Goal: Task Accomplishment & Management: Manage account settings

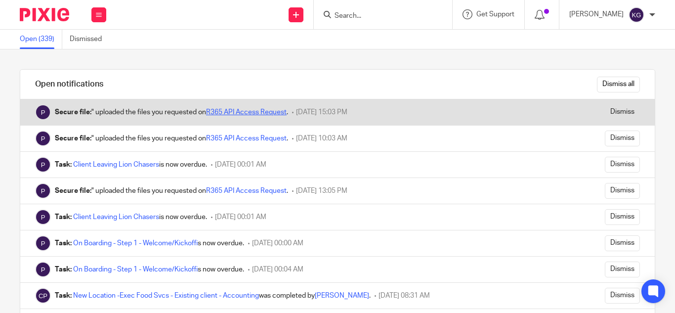
click at [238, 110] on link "R365 API Access Request" at bounding box center [246, 112] width 80 height 7
click at [222, 109] on link "R365 API Access Request" at bounding box center [246, 112] width 80 height 7
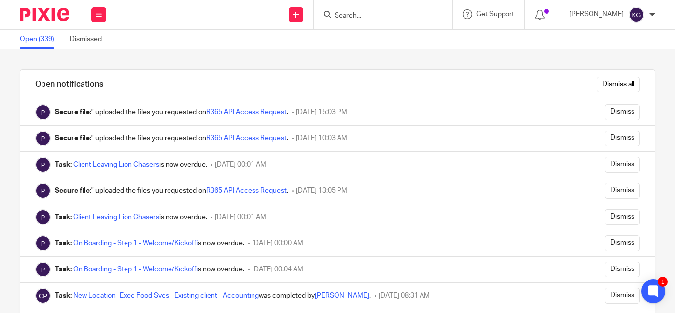
click at [376, 15] on input "Search" at bounding box center [377, 16] width 89 height 9
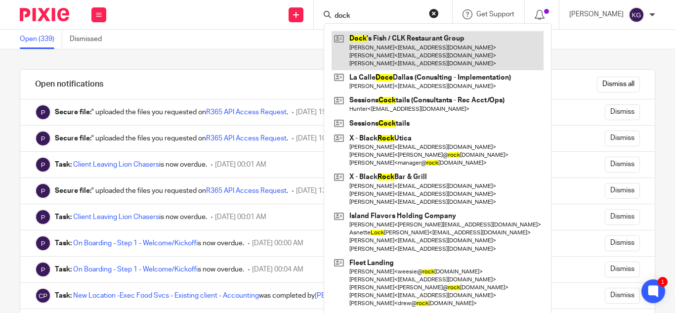
type input "dock"
click at [380, 43] on link at bounding box center [437, 50] width 212 height 39
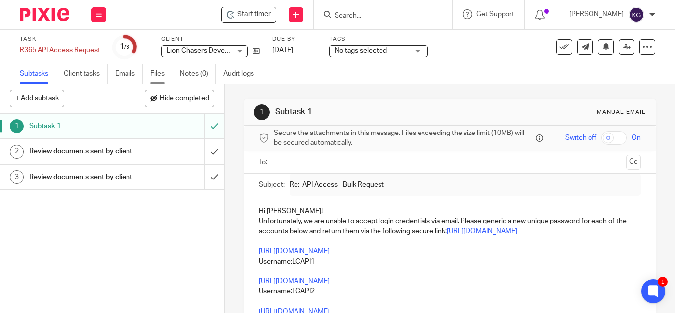
click at [156, 72] on link "Files" at bounding box center [161, 73] width 22 height 19
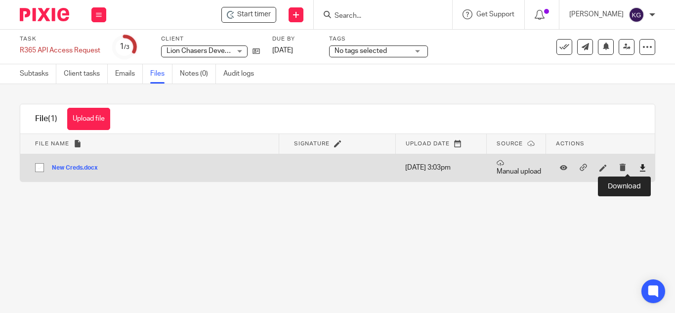
click at [639, 166] on icon at bounding box center [642, 167] width 7 height 7
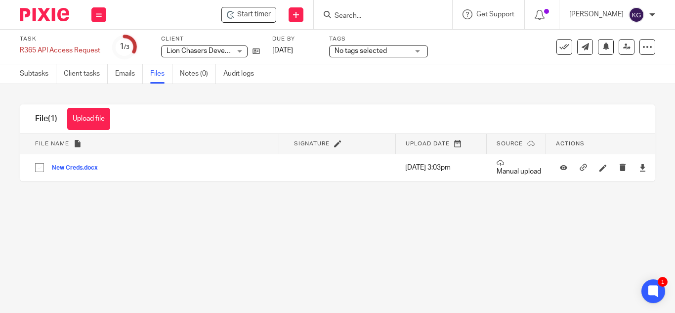
click at [509, 20] on div "Get Support Contact Support Help Documentation Access the academy View roadmap" at bounding box center [488, 14] width 72 height 29
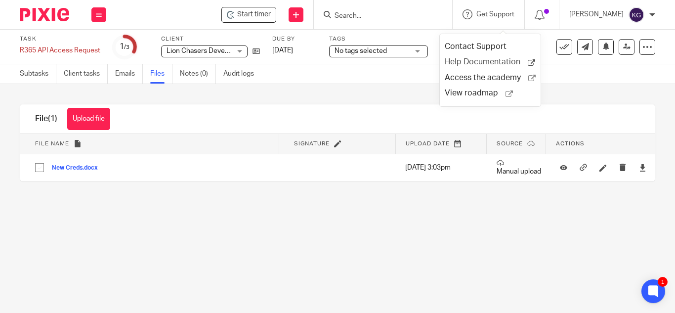
click at [482, 61] on span "Help Documentation" at bounding box center [485, 62] width 83 height 10
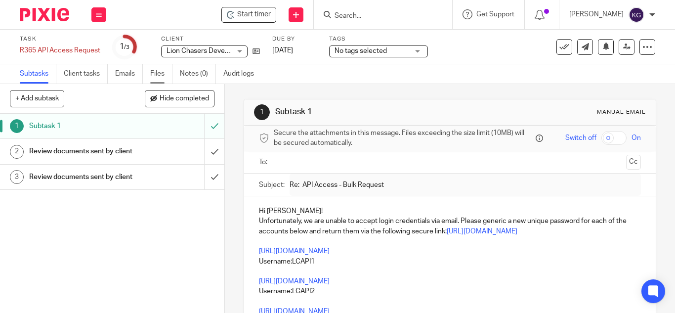
click at [154, 79] on link "Files" at bounding box center [161, 73] width 22 height 19
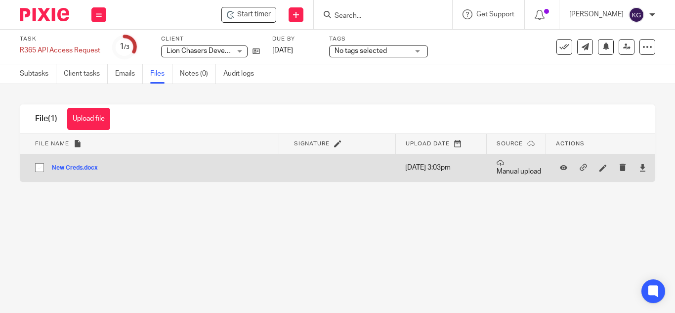
click at [41, 166] on input "checkbox" at bounding box center [39, 167] width 19 height 19
checkbox input "true"
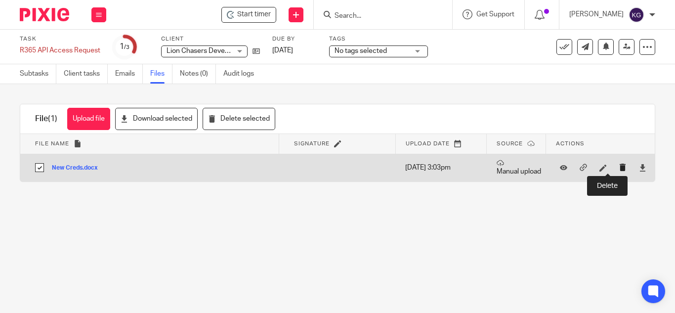
click at [619, 166] on icon "submit" at bounding box center [622, 166] width 7 height 7
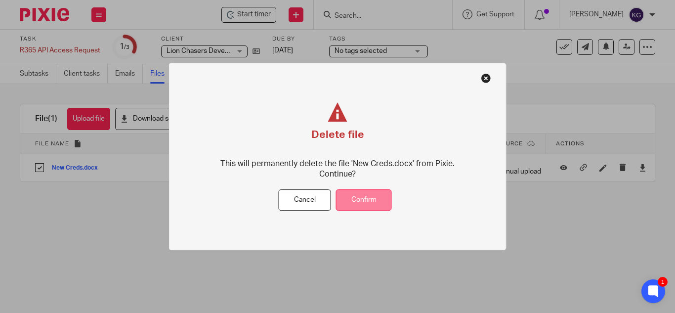
click at [373, 204] on button "Confirm" at bounding box center [364, 200] width 56 height 21
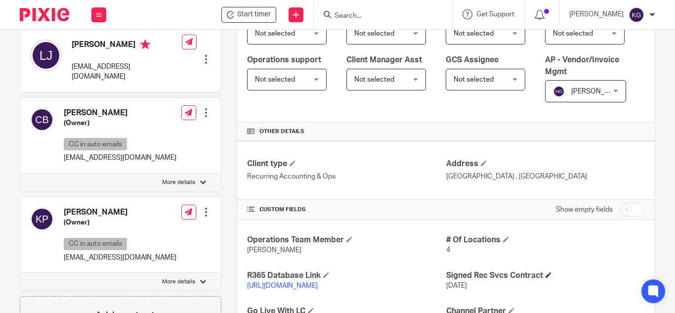
scroll to position [346, 0]
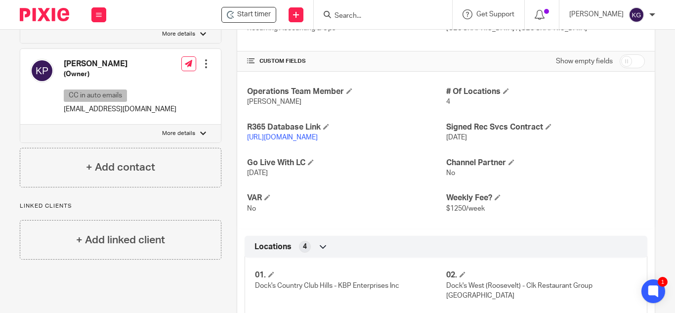
click at [389, 13] on input "Search" at bounding box center [377, 16] width 89 height 9
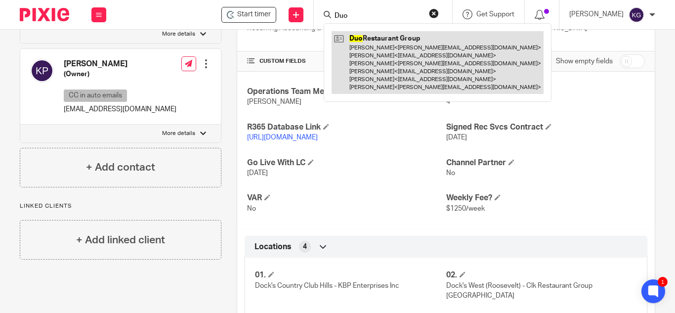
type input "Duo"
click at [394, 45] on link at bounding box center [437, 62] width 212 height 63
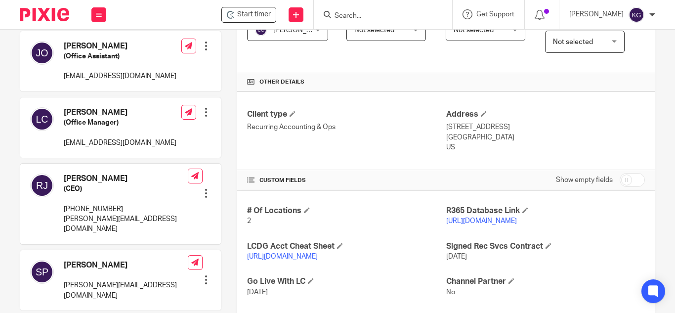
scroll to position [346, 0]
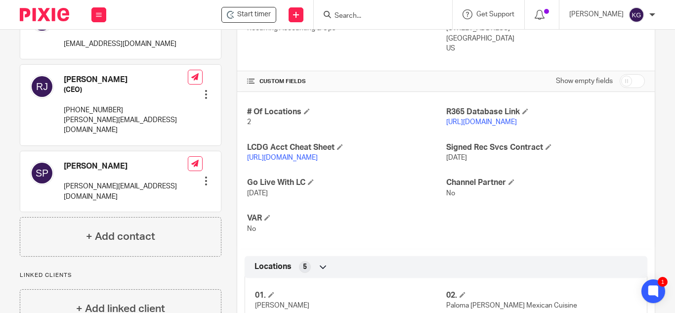
click at [360, 17] on input "Search" at bounding box center [377, 16] width 89 height 9
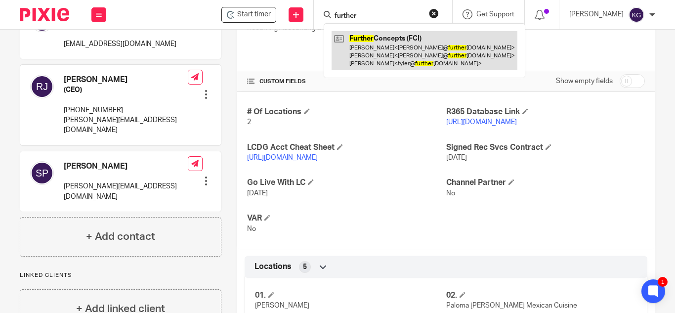
type input "further"
click at [374, 46] on link at bounding box center [424, 50] width 186 height 39
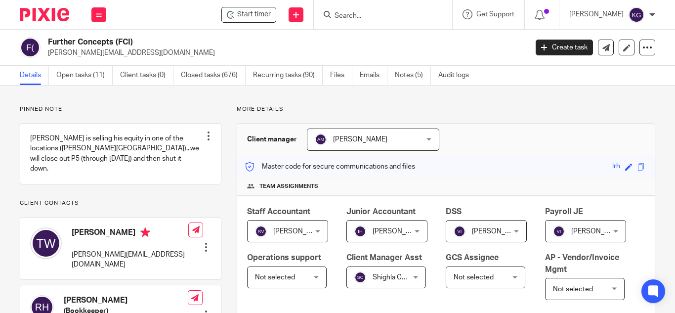
scroll to position [346, 0]
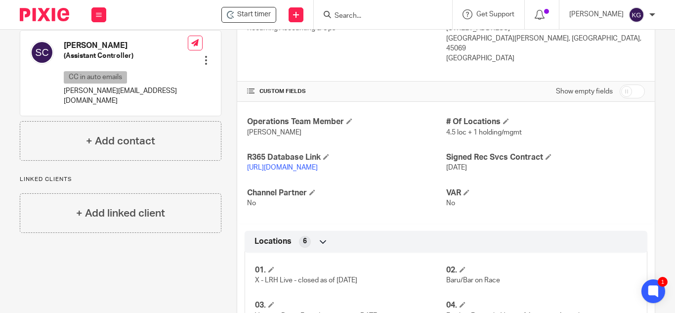
click at [372, 22] on div at bounding box center [383, 14] width 138 height 29
click at [360, 16] on input "Search" at bounding box center [377, 16] width 89 height 9
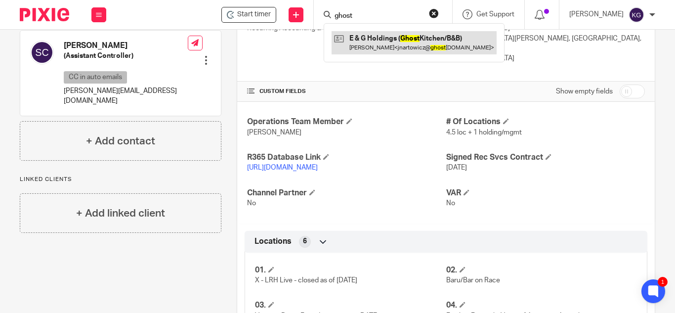
type input "ghost"
click at [371, 51] on link at bounding box center [413, 42] width 165 height 23
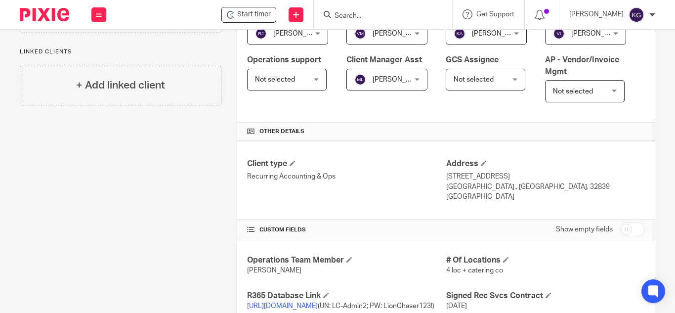
scroll to position [346, 0]
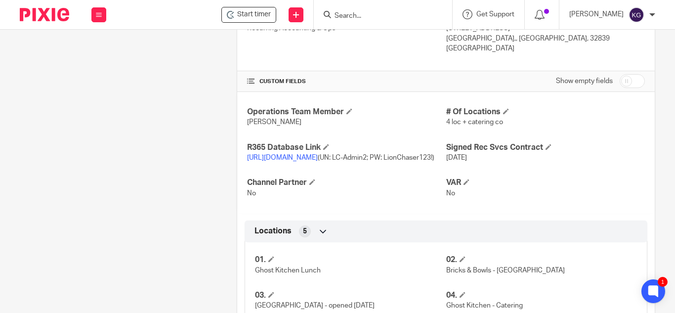
click at [371, 20] on form at bounding box center [385, 14] width 105 height 12
click at [367, 18] on input "Search" at bounding box center [377, 16] width 89 height 9
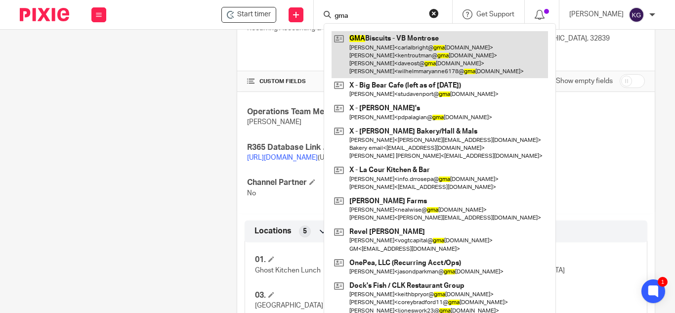
type input "gma"
click at [382, 39] on link at bounding box center [439, 54] width 216 height 47
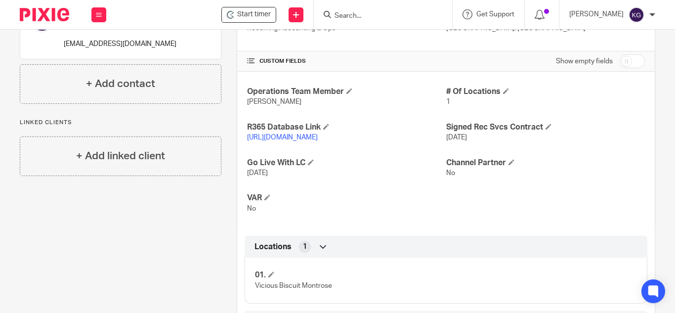
scroll to position [395, 0]
